Goal: Information Seeking & Learning: Learn about a topic

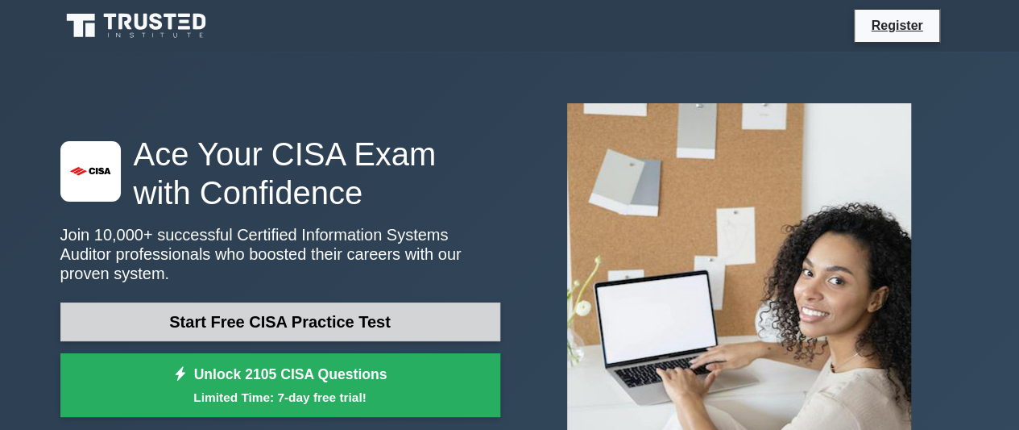
click at [431, 313] on link "Start Free CISA Practice Test" at bounding box center [280, 321] width 440 height 39
click at [335, 318] on link "Start Free CISA Practice Test" at bounding box center [280, 321] width 440 height 39
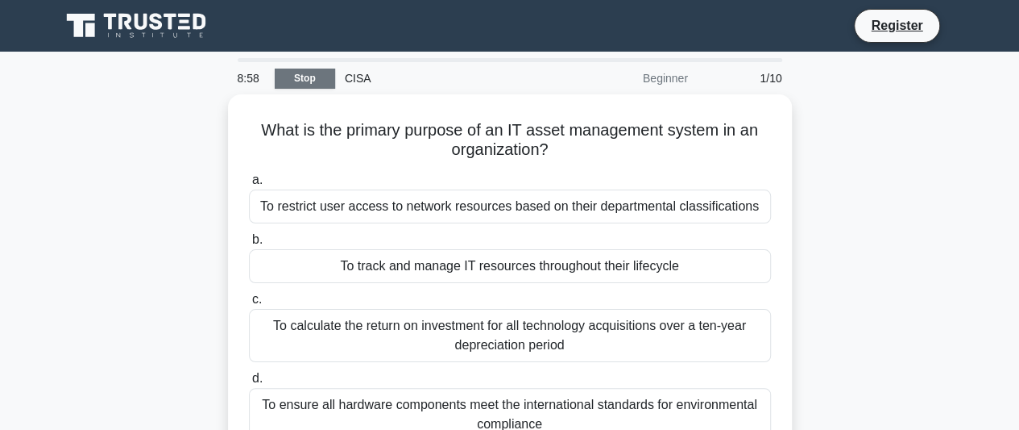
click at [312, 75] on link "Stop" at bounding box center [305, 78] width 60 height 20
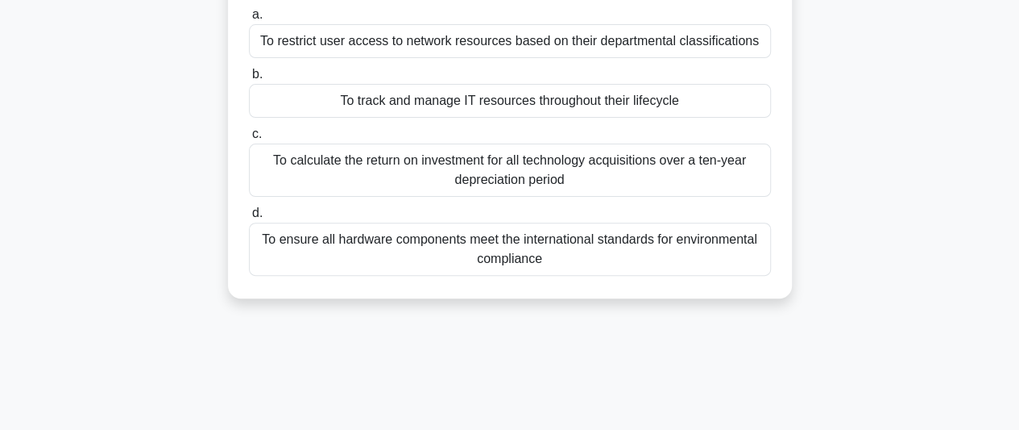
scroll to position [81, 0]
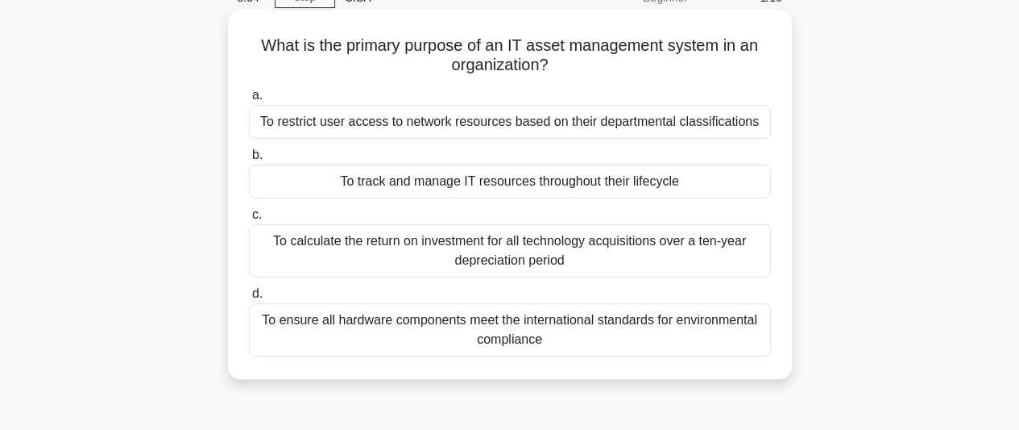
click at [670, 332] on div "To ensure all hardware components meet the international standards for environm…" at bounding box center [510, 329] width 522 height 53
click at [249, 299] on input "d. To ensure all hardware components meet the international standards for envir…" at bounding box center [249, 293] width 0 height 10
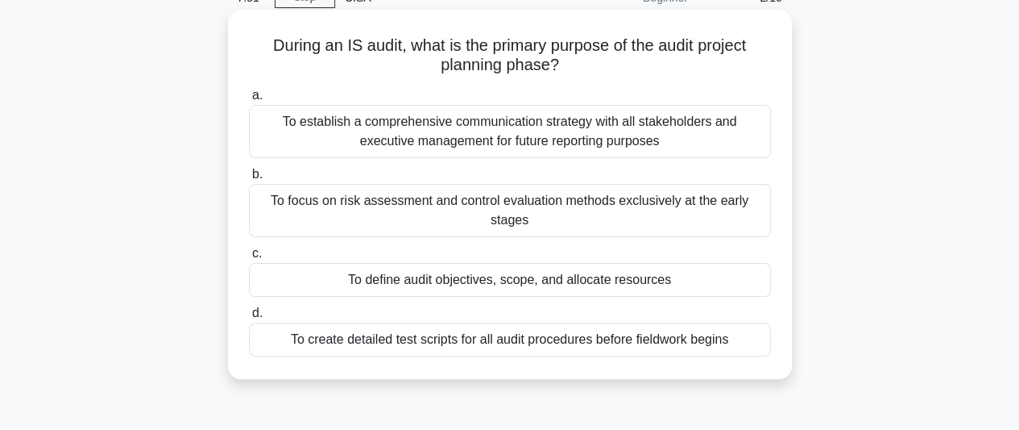
click at [656, 123] on div "To establish a comprehensive communication strategy with all stakeholders and e…" at bounding box center [510, 131] width 522 height 53
click at [249, 101] on input "a. To establish a comprehensive communication strategy with all stakeholders an…" at bounding box center [249, 95] width 0 height 10
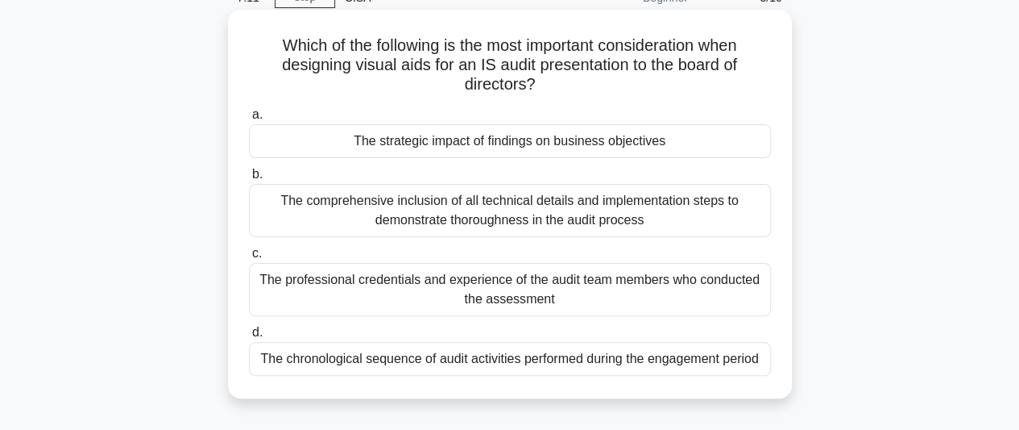
click at [529, 211] on div "The comprehensive inclusion of all technical details and implementation steps t…" at bounding box center [510, 210] width 522 height 53
click at [249, 180] on input "b. The comprehensive inclusion of all technical details and implementation step…" at bounding box center [249, 174] width 0 height 10
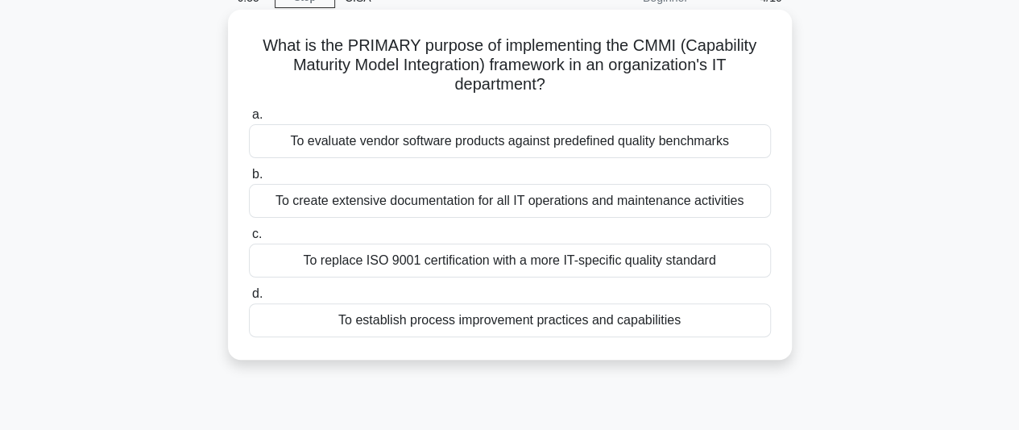
click at [573, 328] on div "To establish process improvement practices and capabilities" at bounding box center [510, 320] width 522 height 34
click at [249, 299] on input "d. To establish process improvement practices and capabilities" at bounding box center [249, 293] width 0 height 10
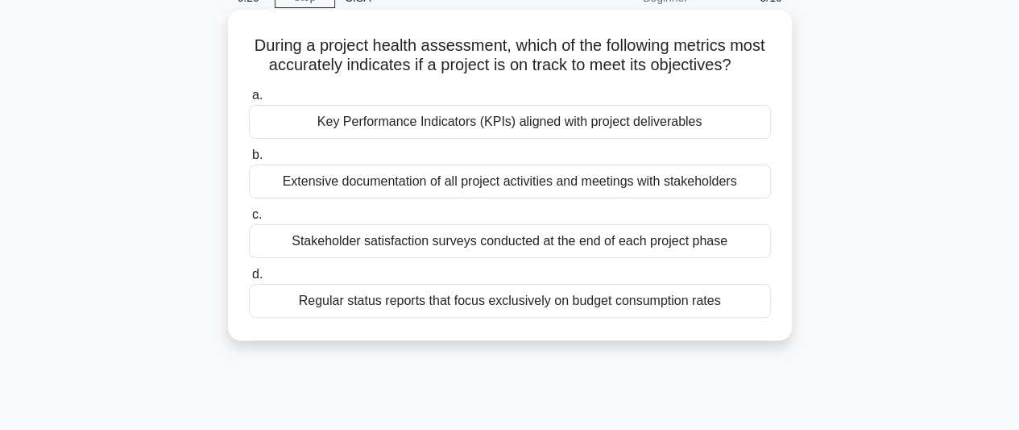
click at [710, 258] on div "Stakeholder satisfaction surveys conducted at the end of each project phase" at bounding box center [510, 241] width 522 height 34
click at [249, 220] on input "c. Stakeholder satisfaction surveys conducted at the end of each project phase" at bounding box center [249, 215] width 0 height 10
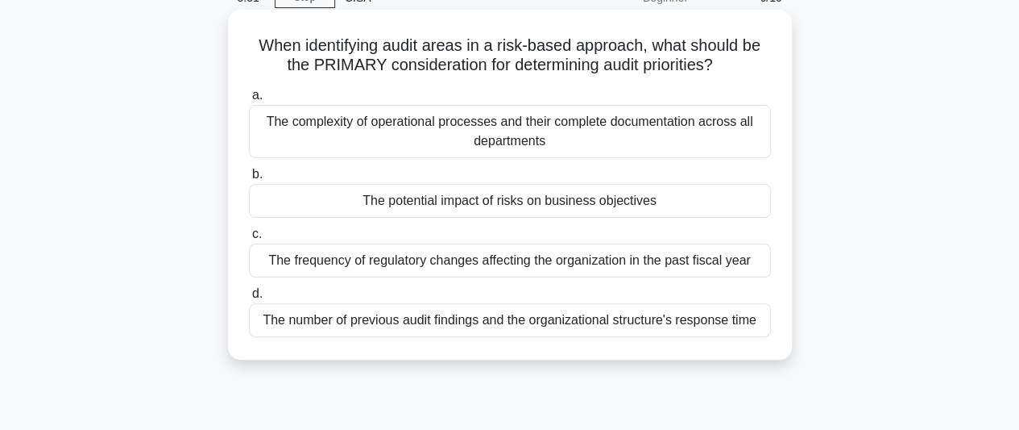
click at [574, 135] on div "The complexity of operational processes and their complete documentation across…" at bounding box center [510, 131] width 522 height 53
click at [249, 101] on input "a. The complexity of operational processes and their complete documentation acr…" at bounding box center [249, 95] width 0 height 10
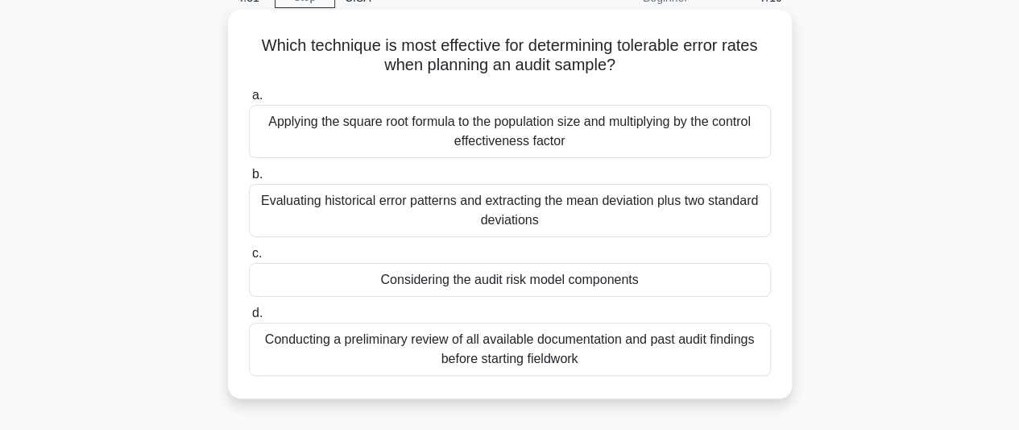
click at [668, 334] on div "Conducting a preliminary review of all available documentation and past audit f…" at bounding box center [510, 348] width 522 height 53
click at [249, 318] on input "d. Conducting a preliminary review of all available documentation and past audi…" at bounding box center [249, 313] width 0 height 10
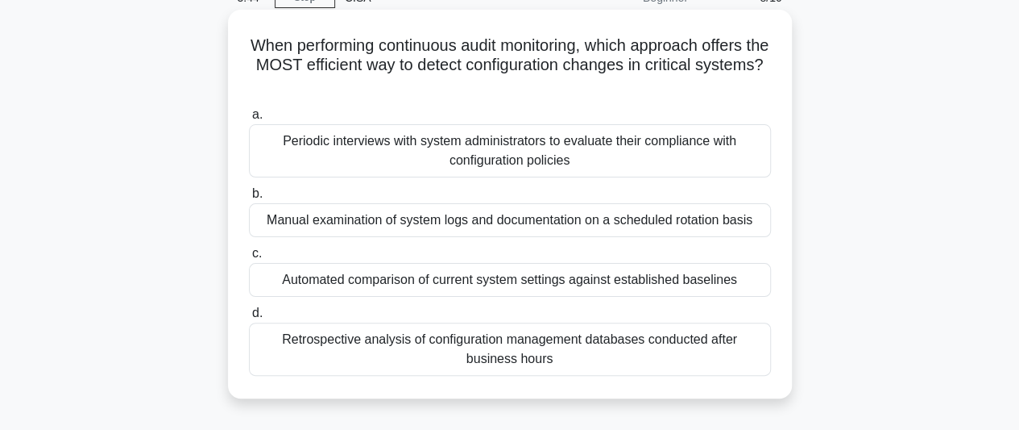
click at [620, 157] on div "Periodic interviews with system administrators to evaluate their compliance wit…" at bounding box center [510, 150] width 522 height 53
click at [249, 120] on input "a. Periodic interviews with system administrators to evaluate their compliance …" at bounding box center [249, 115] width 0 height 10
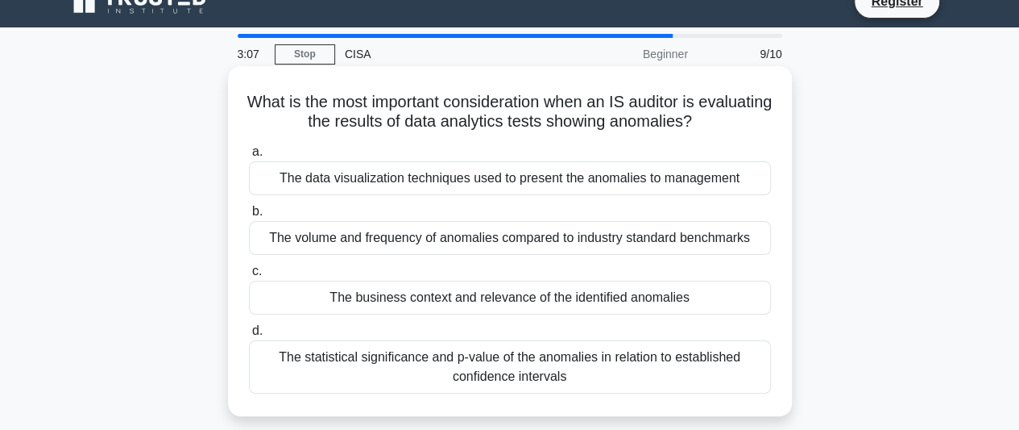
scroll to position [0, 0]
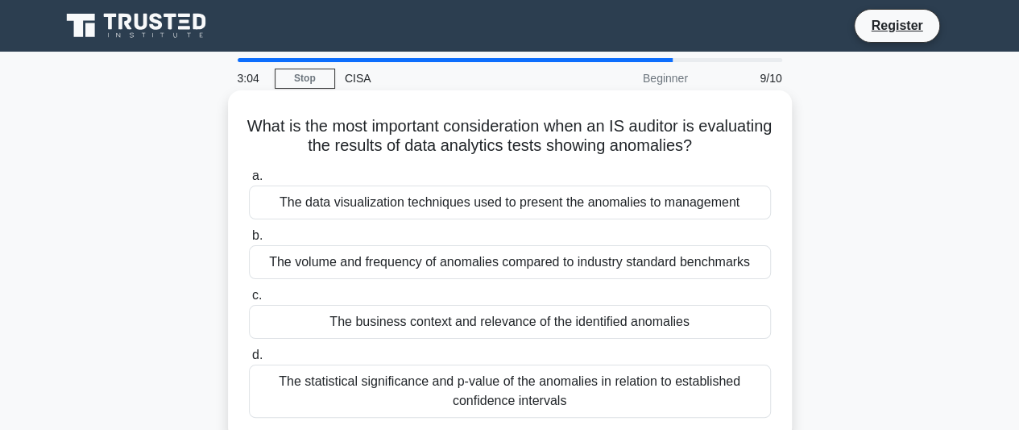
click at [649, 266] on div "The volume and frequency of anomalies compared to industry standard benchmarks" at bounding box center [510, 262] width 522 height 34
click at [249, 241] on input "b. The volume and frequency of anomalies compared to industry standard benchmar…" at bounding box center [249, 235] width 0 height 10
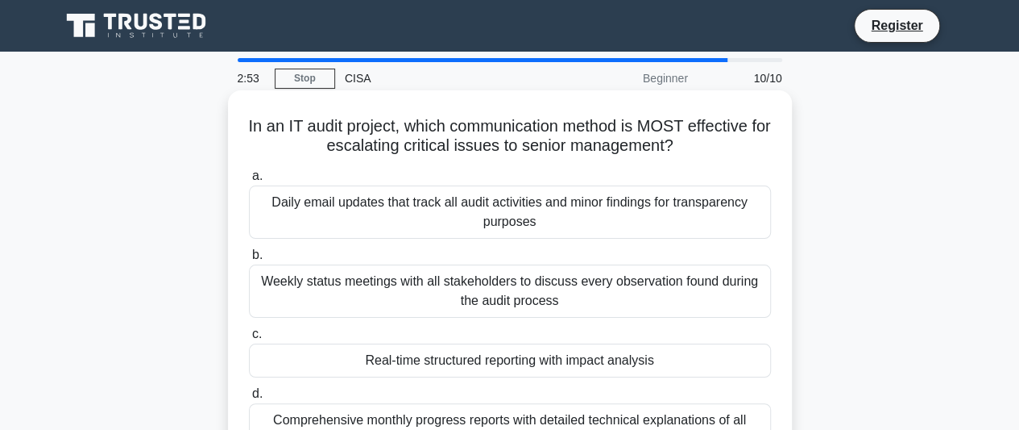
scroll to position [81, 0]
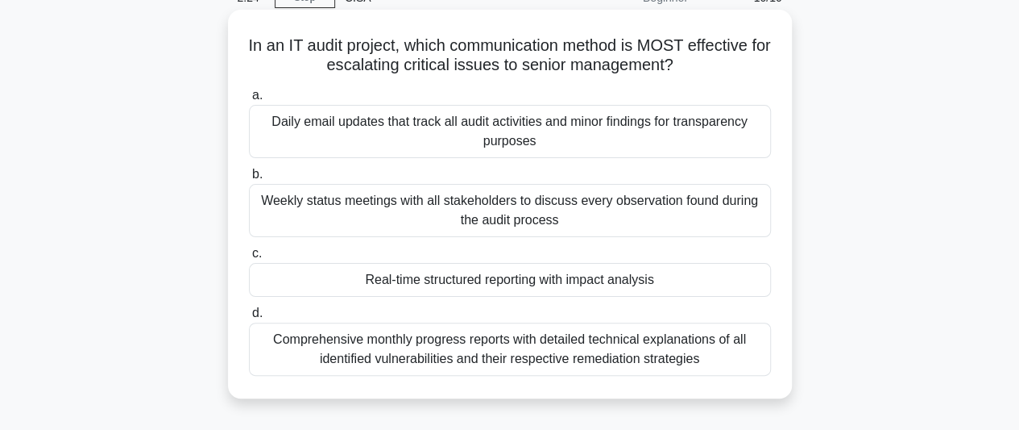
click at [632, 139] on div "Daily email updates that track all audit activities and minor findings for tran…" at bounding box center [510, 131] width 522 height 53
click at [249, 101] on input "a. Daily email updates that track all audit activities and minor findings for t…" at bounding box center [249, 95] width 0 height 10
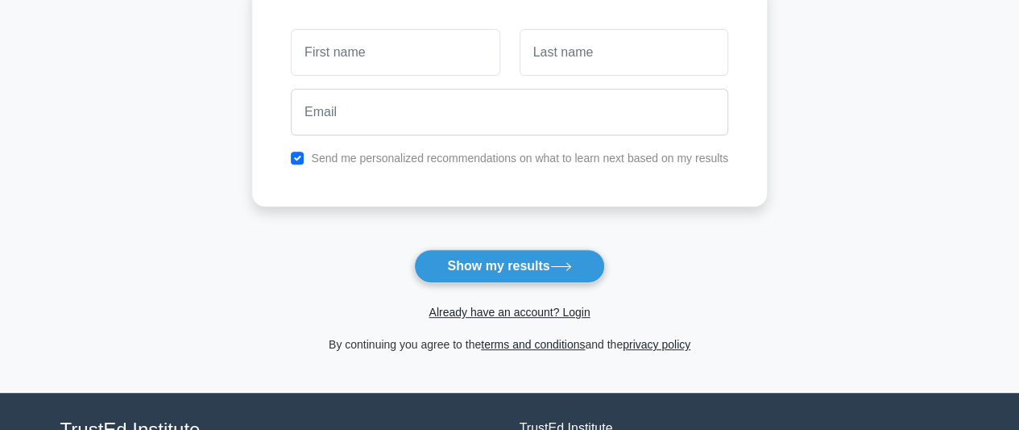
scroll to position [242, 0]
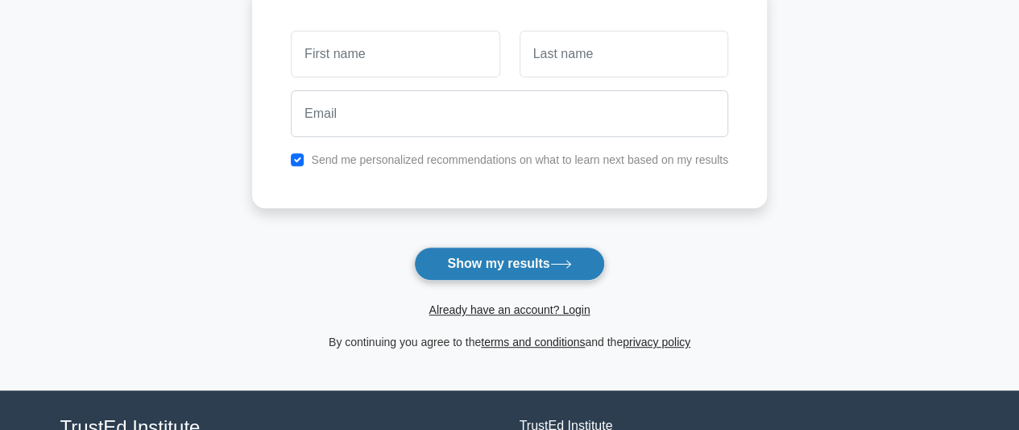
click at [560, 252] on button "Show my results" at bounding box center [509, 264] width 190 height 34
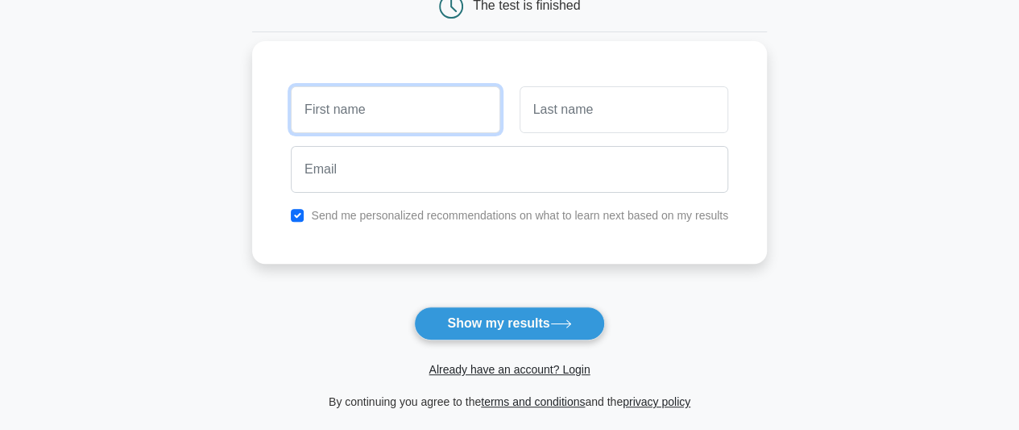
scroll to position [81, 0]
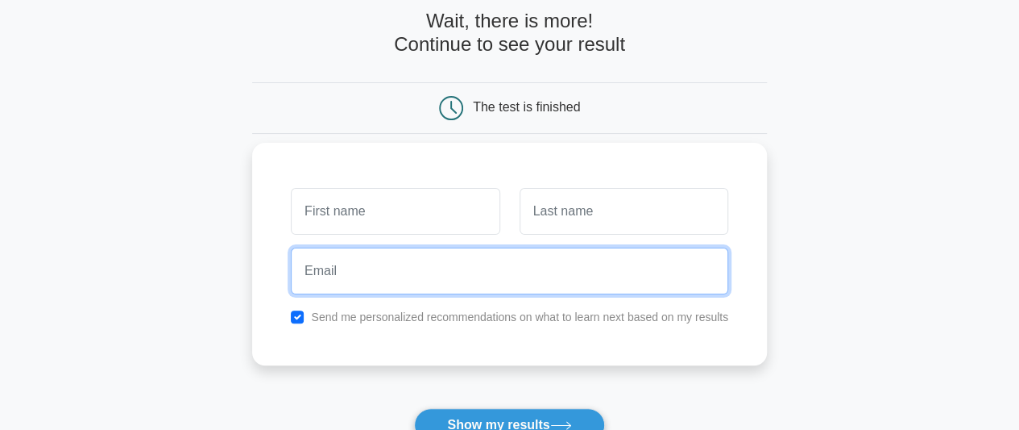
click at [464, 260] on input "email" at bounding box center [510, 270] width 438 height 47
